Goal: Task Accomplishment & Management: Use online tool/utility

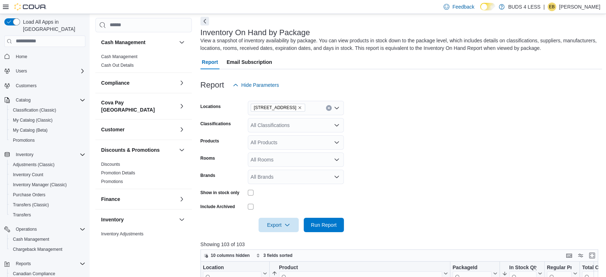
click at [29, 48] on nav "Home Users Customers Catalog Classification (Classic) My Catalog (Classic) My C…" at bounding box center [44, 171] width 81 height 246
click at [24, 54] on span "Home" at bounding box center [21, 57] width 11 height 6
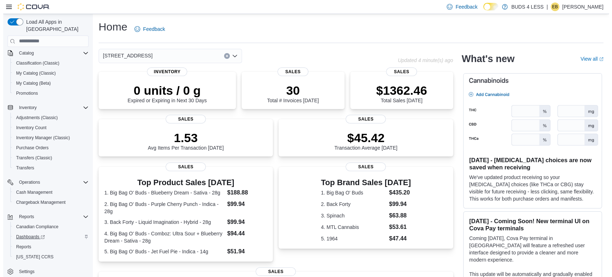
scroll to position [47, 0]
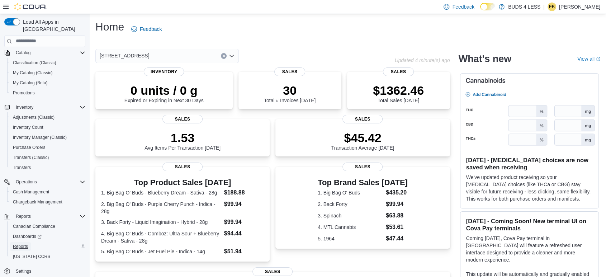
click at [19, 244] on span "Reports" at bounding box center [20, 247] width 15 height 6
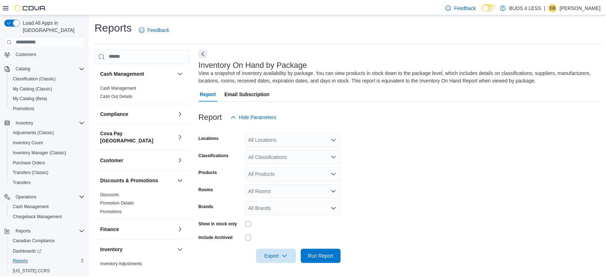
scroll to position [1, 0]
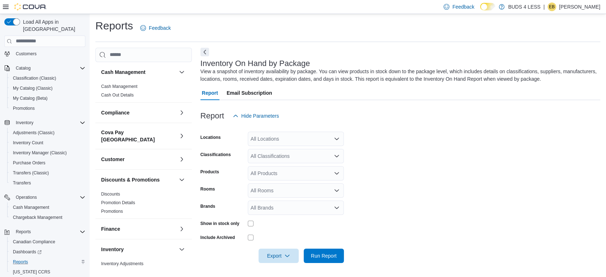
click at [302, 137] on div "All Locations" at bounding box center [296, 139] width 96 height 14
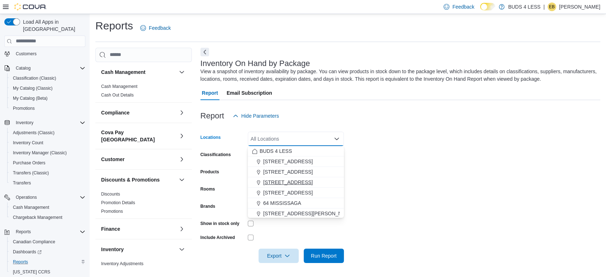
click at [286, 180] on span "[STREET_ADDRESS]" at bounding box center [288, 182] width 50 height 7
click at [369, 163] on form "Locations [STREET_ADDRESS] Selected. [STREET_ADDRESS]. Press Backspace to delet…" at bounding box center [401, 193] width 400 height 140
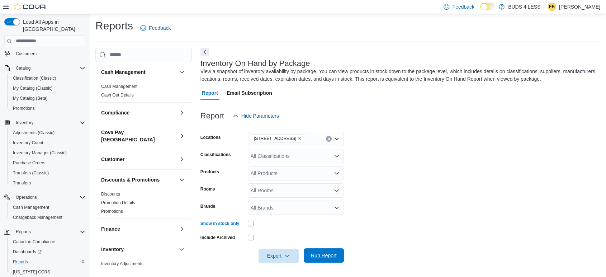
click at [335, 255] on span "Run Report" at bounding box center [324, 255] width 26 height 7
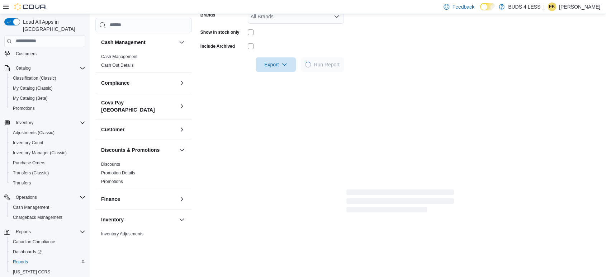
scroll to position [201, 0]
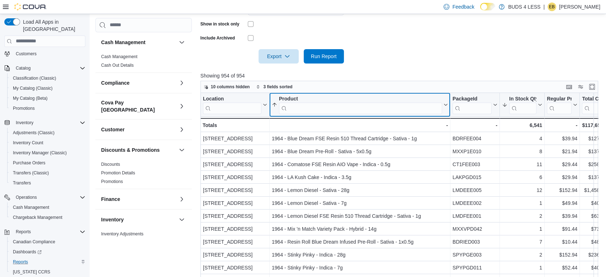
click at [308, 108] on input "search" at bounding box center [360, 107] width 163 height 11
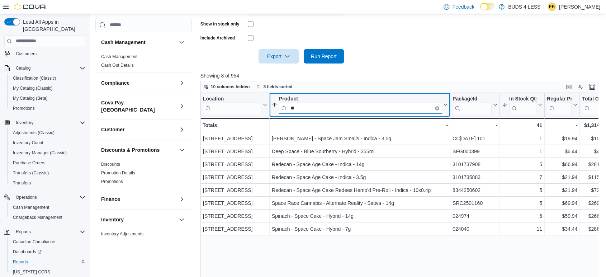
type input "*"
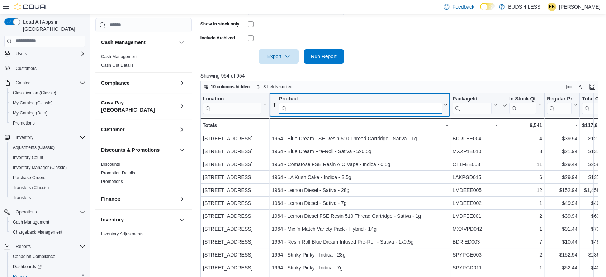
scroll to position [0, 0]
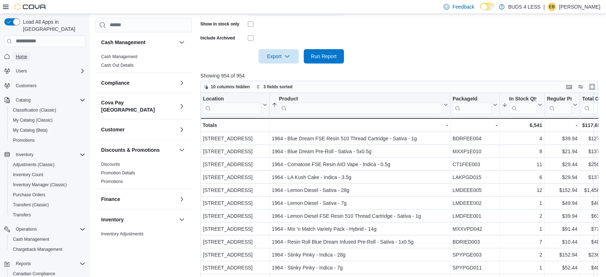
drag, startPoint x: 26, startPoint y: 48, endPoint x: 141, endPoint y: 5, distance: 122.9
click at [26, 54] on span "Home" at bounding box center [21, 57] width 11 height 6
